Goal: Navigation & Orientation: Find specific page/section

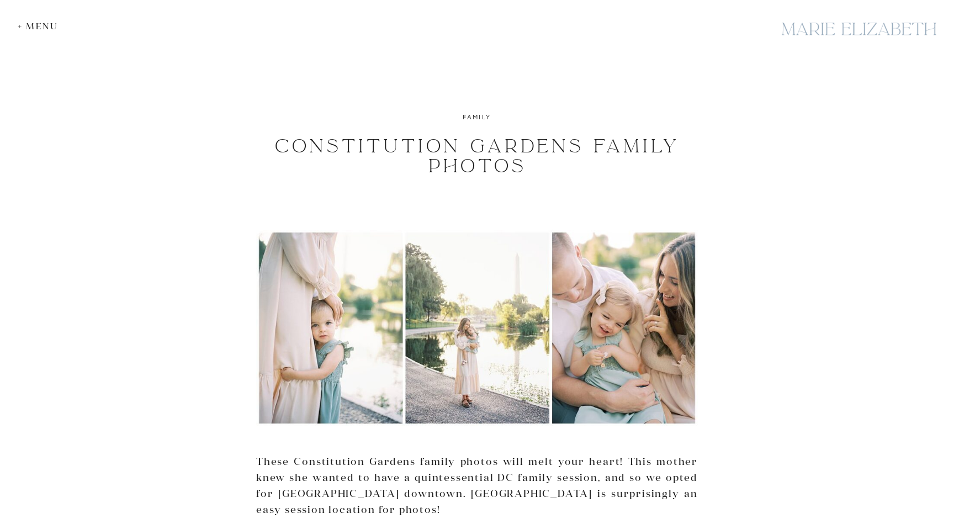
click at [46, 21] on div "+ Menu" at bounding box center [41, 26] width 46 height 10
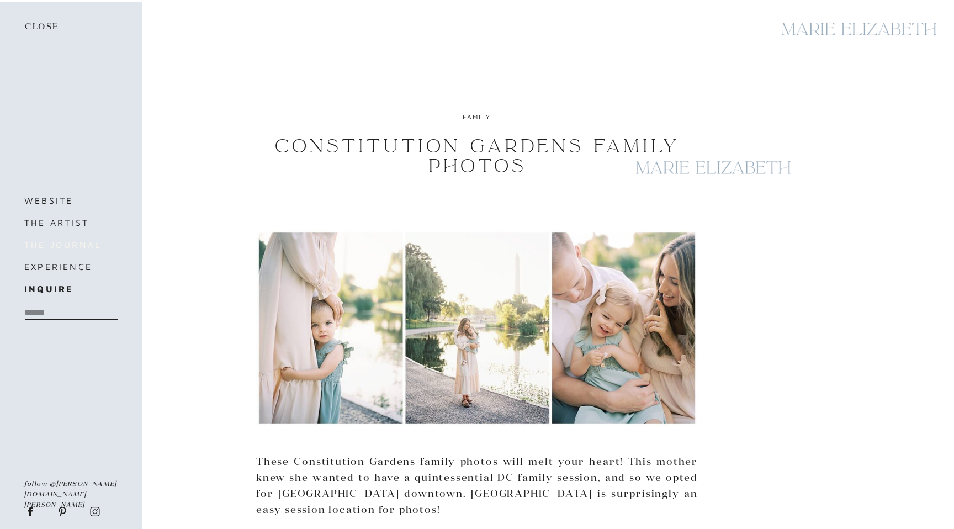
click at [51, 245] on h3 "the journal" at bounding box center [70, 244] width 93 height 15
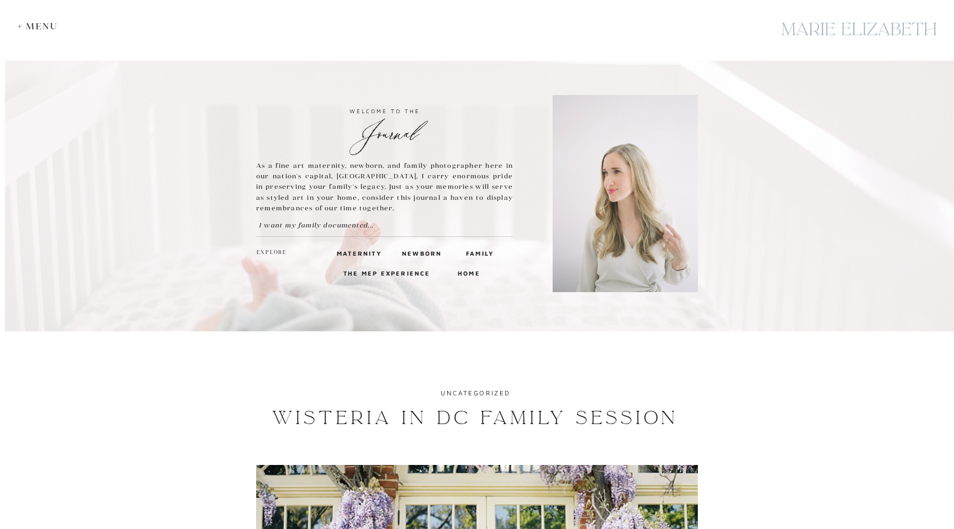
click at [797, 36] on div at bounding box center [859, 29] width 166 height 40
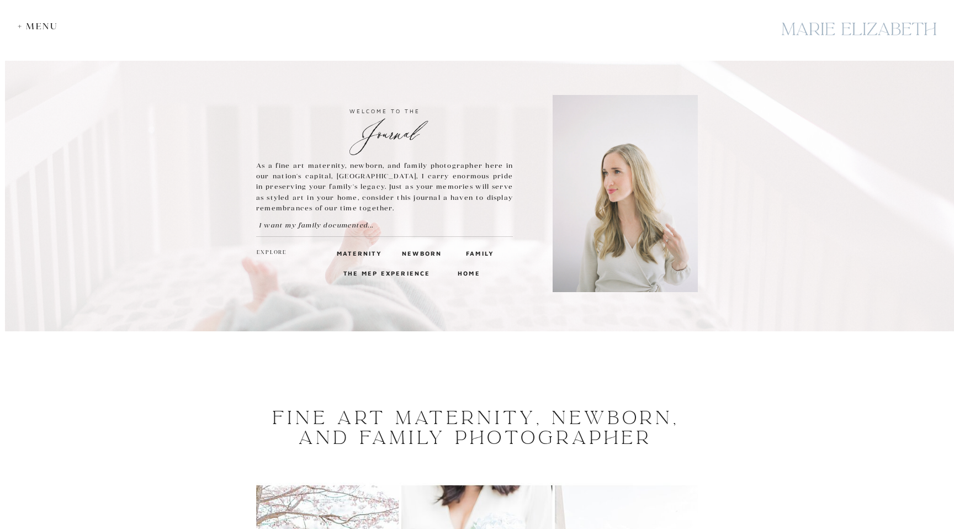
click at [35, 28] on div "+ Menu" at bounding box center [41, 26] width 46 height 10
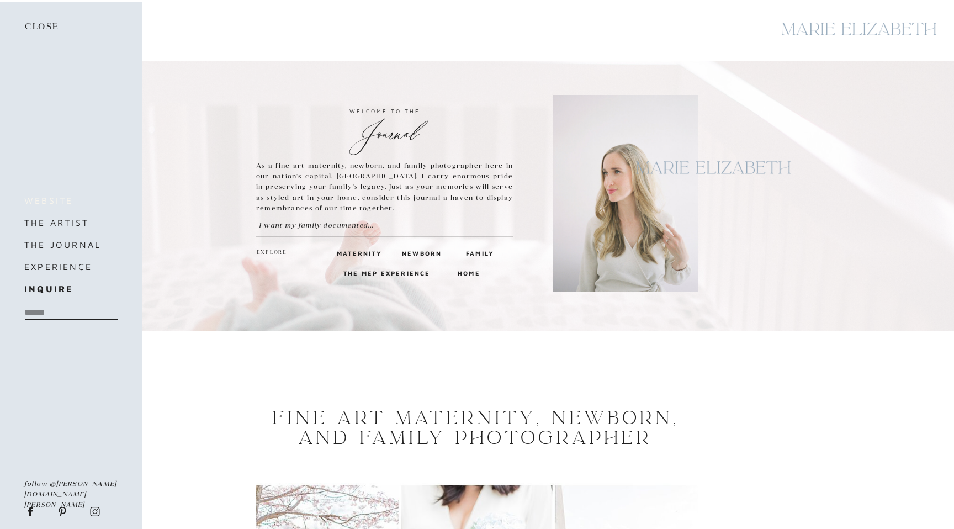
click at [51, 198] on h3 "website" at bounding box center [70, 200] width 93 height 15
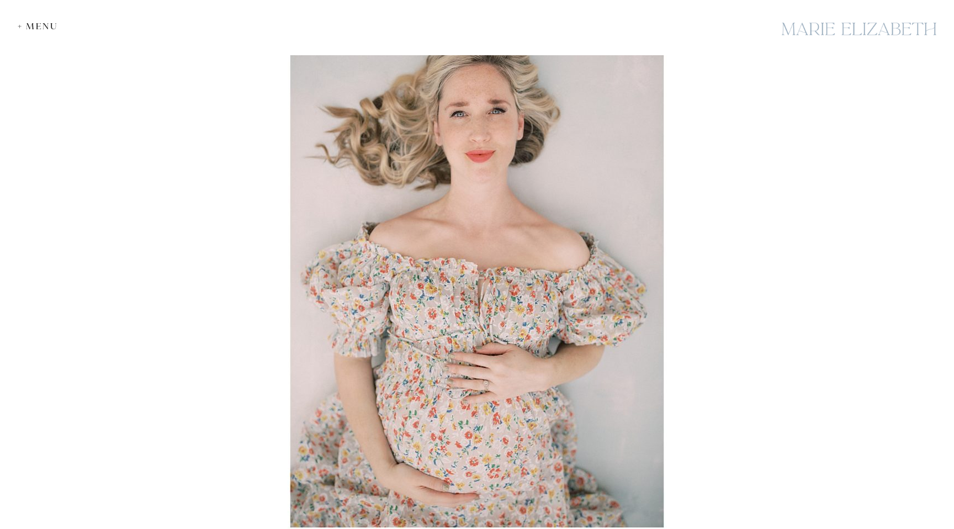
scroll to position [12636, 0]
